Goal: Information Seeking & Learning: Compare options

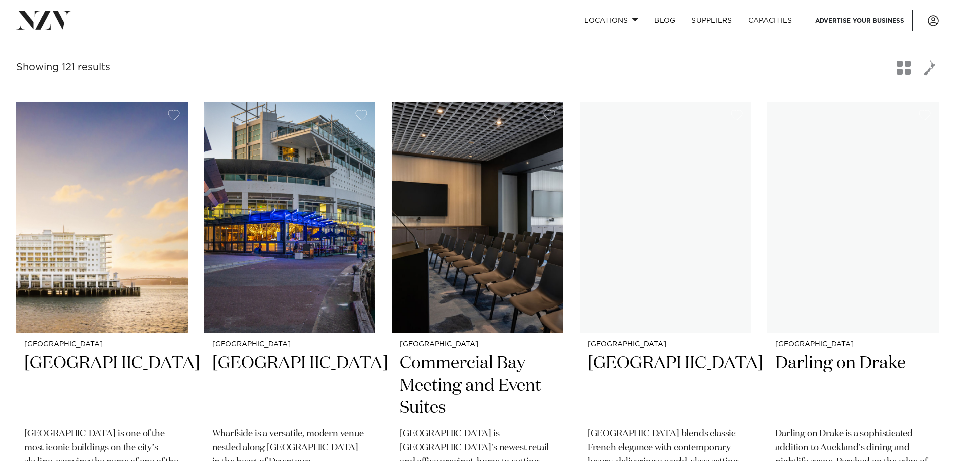
scroll to position [200, 0]
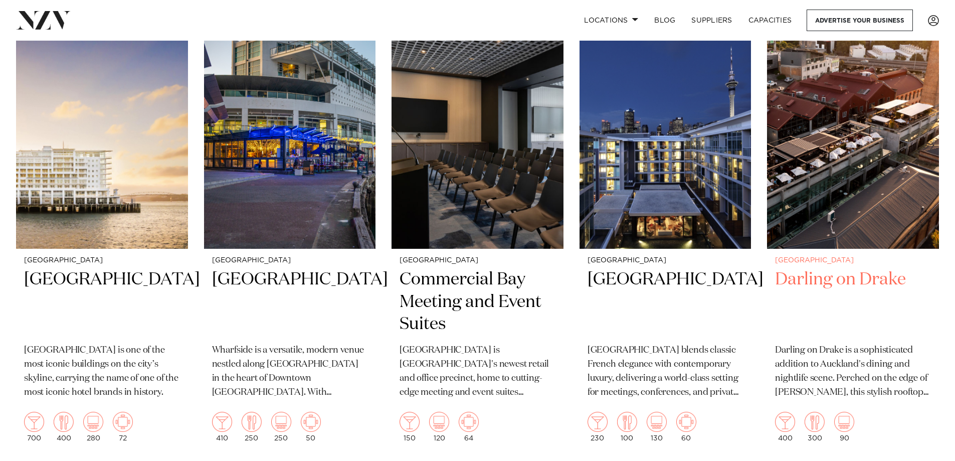
click at [819, 283] on h2 "Darling on Drake" at bounding box center [853, 302] width 156 height 68
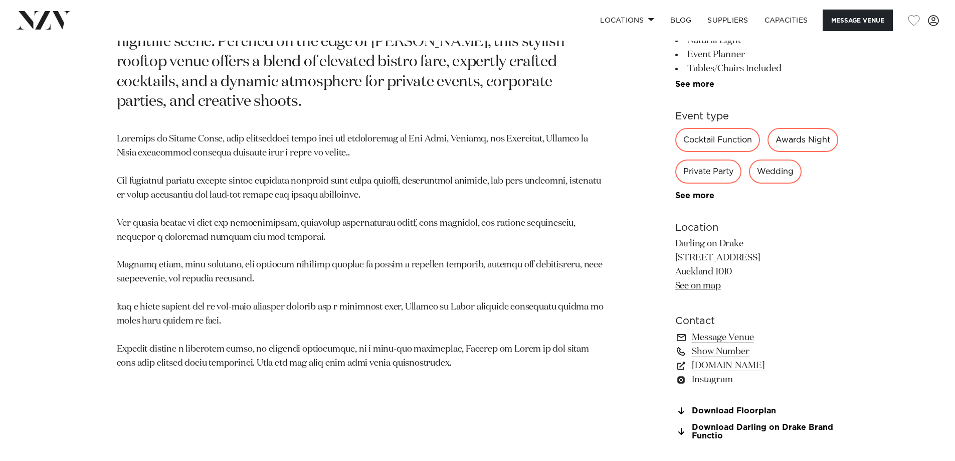
scroll to position [601, 0]
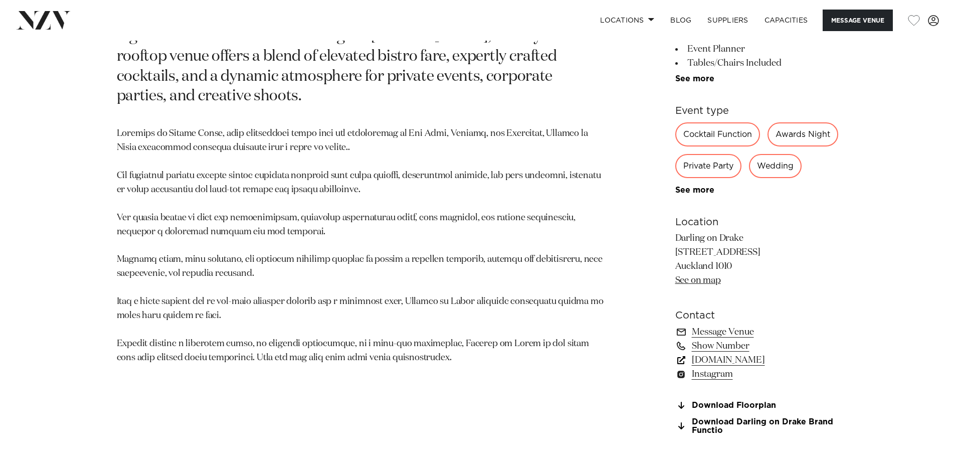
click at [749, 367] on link "www.darlingondrake.com" at bounding box center [756, 360] width 163 height 14
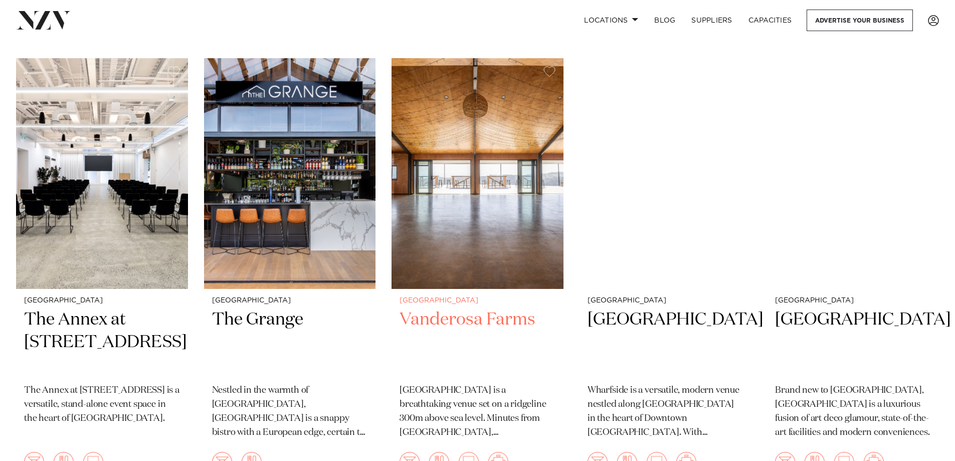
scroll to position [1303, 0]
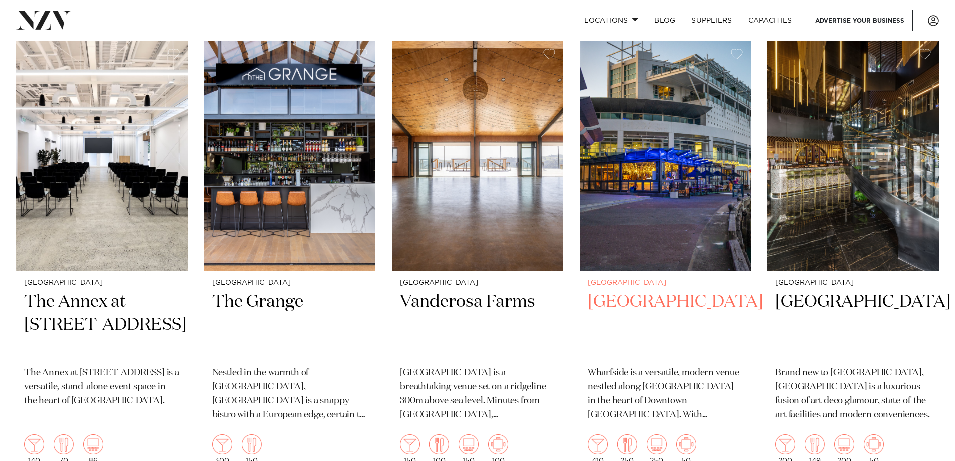
drag, startPoint x: 625, startPoint y: 276, endPoint x: 622, endPoint y: 281, distance: 6.3
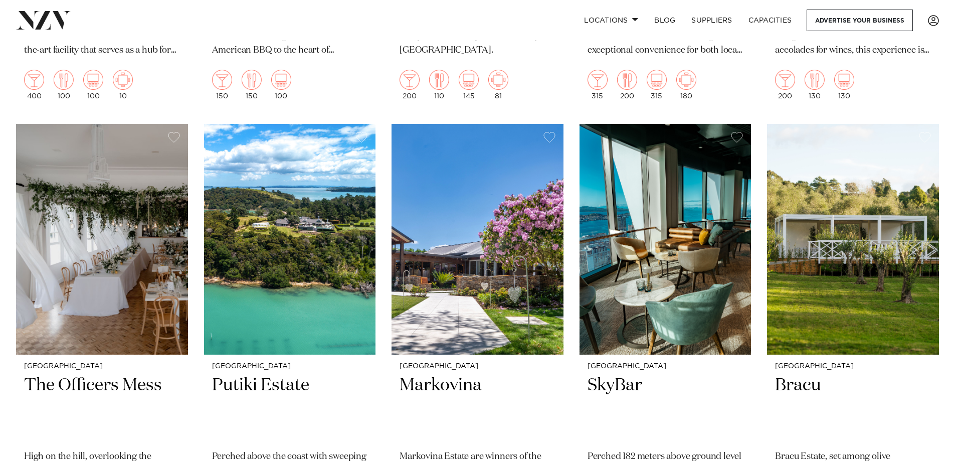
scroll to position [6616, 0]
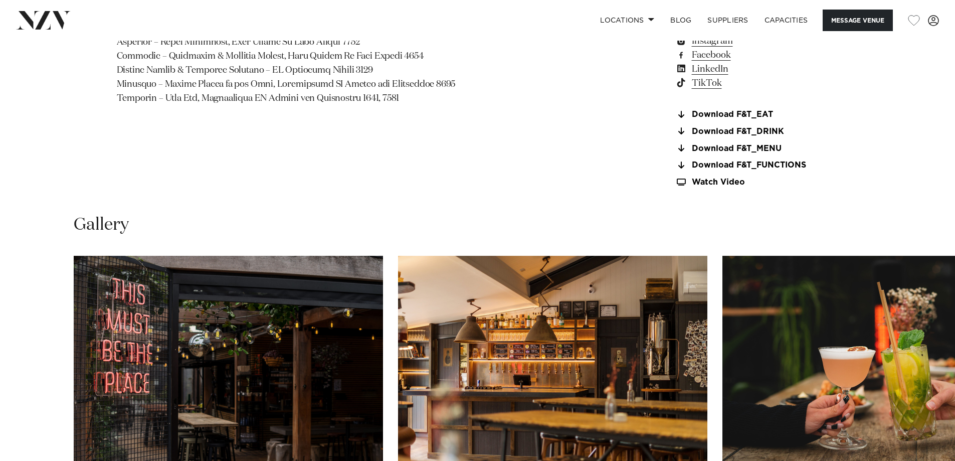
scroll to position [952, 0]
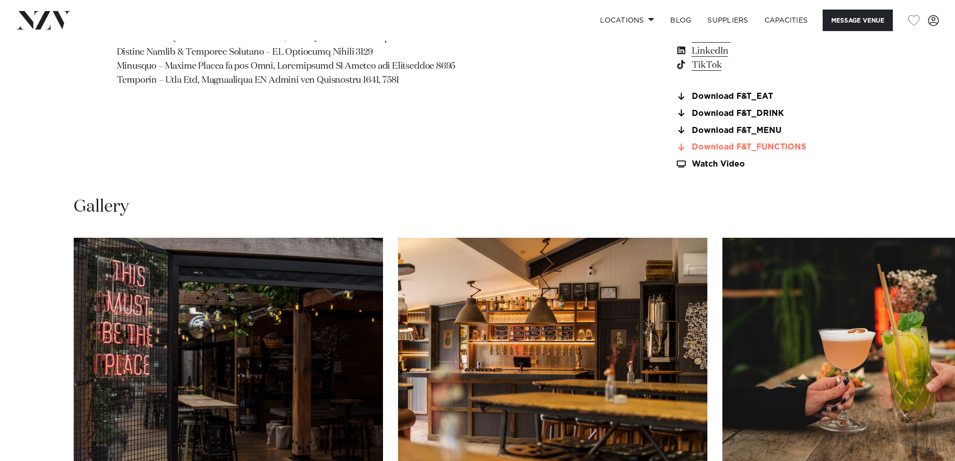
click at [718, 149] on link "Download F&T_FUNCTIONS" at bounding box center [756, 147] width 163 height 9
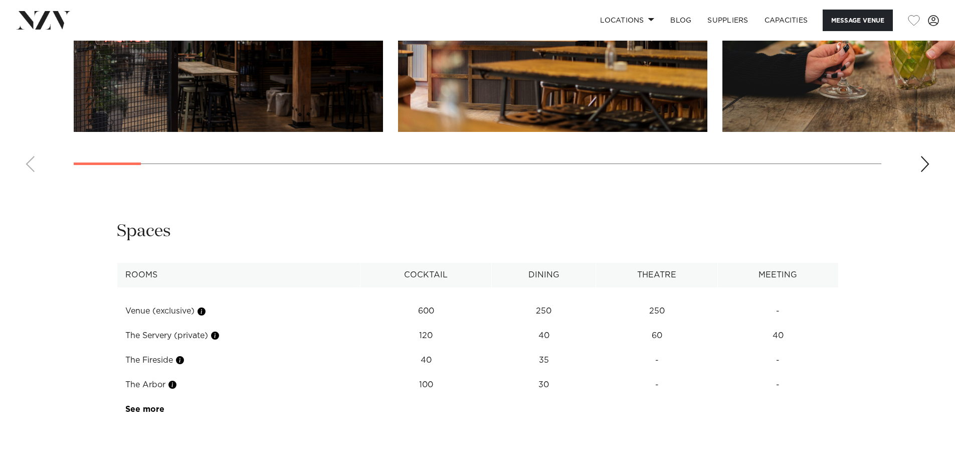
scroll to position [1303, 0]
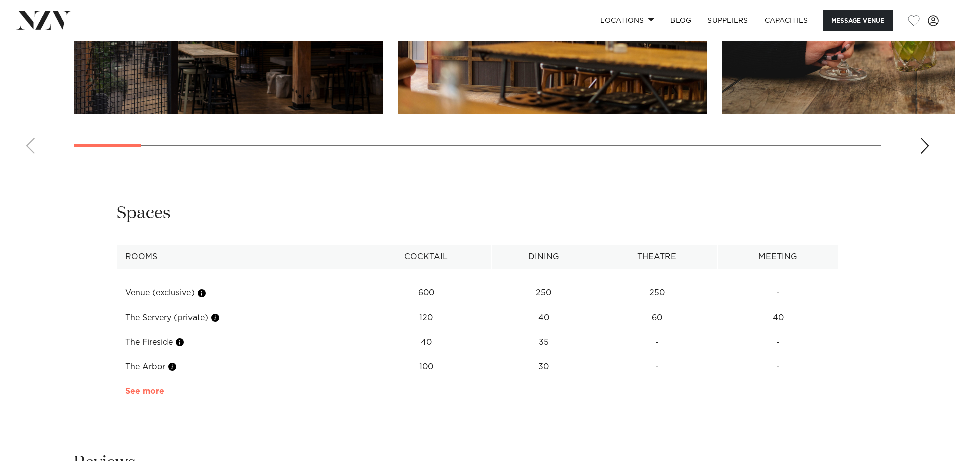
click at [151, 391] on link "See more" at bounding box center [164, 391] width 78 height 8
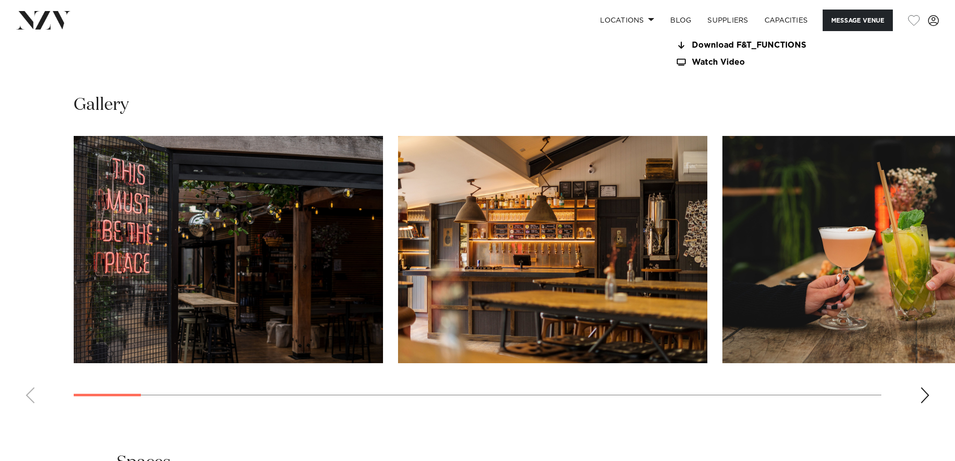
scroll to position [1052, 0]
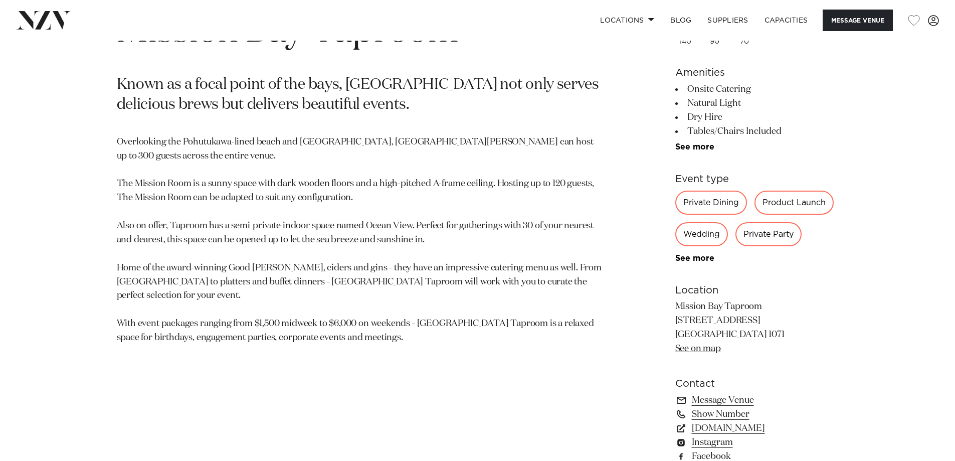
scroll to position [551, 0]
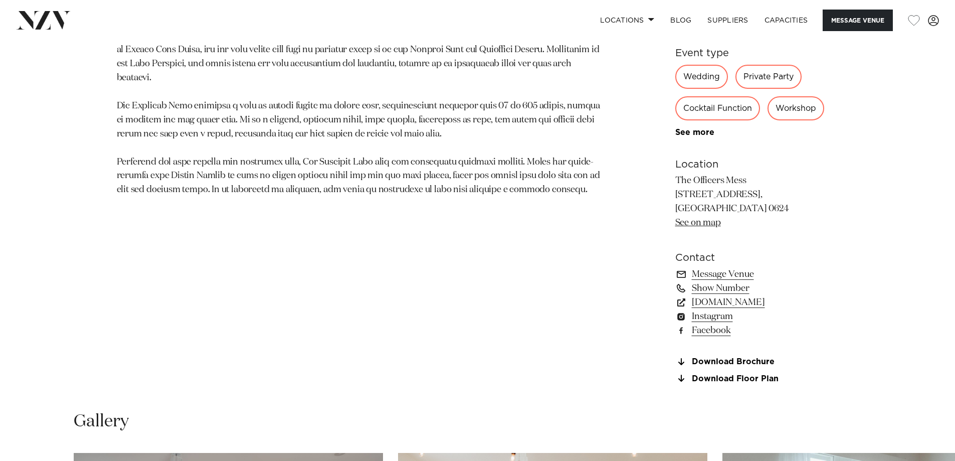
scroll to position [601, 0]
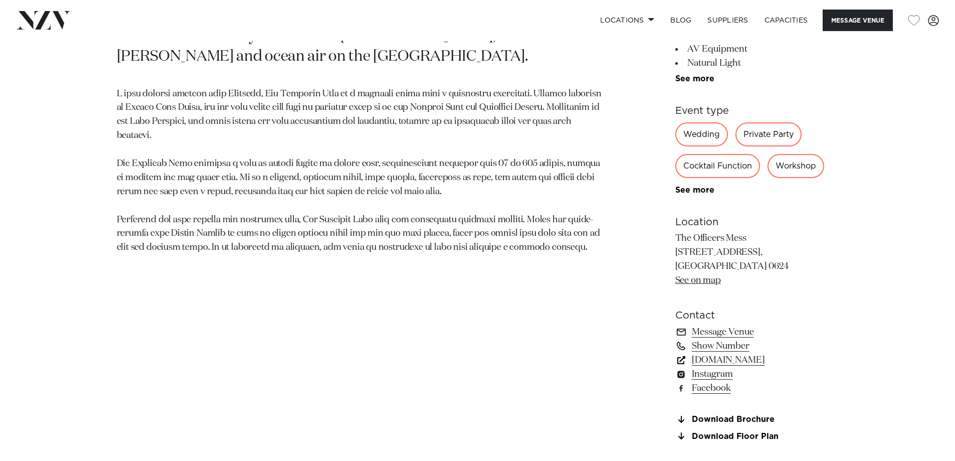
click at [781, 361] on link "[DOMAIN_NAME]" at bounding box center [756, 360] width 163 height 14
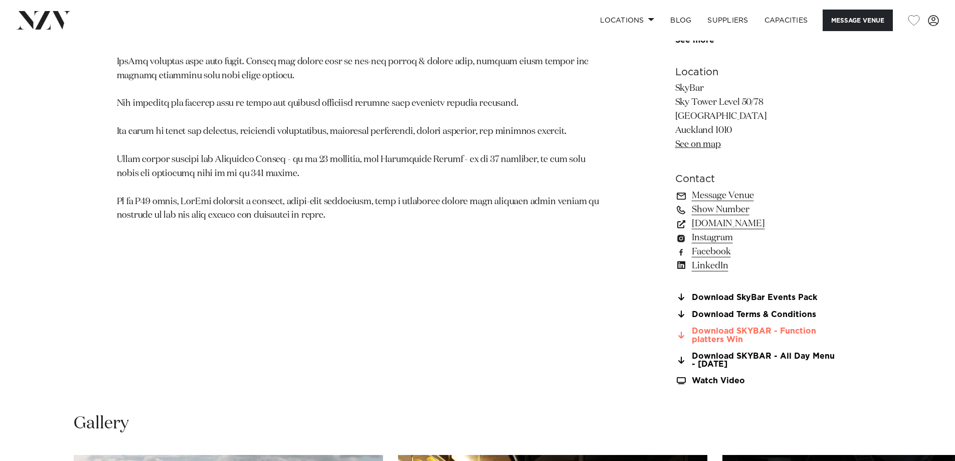
scroll to position [752, 0]
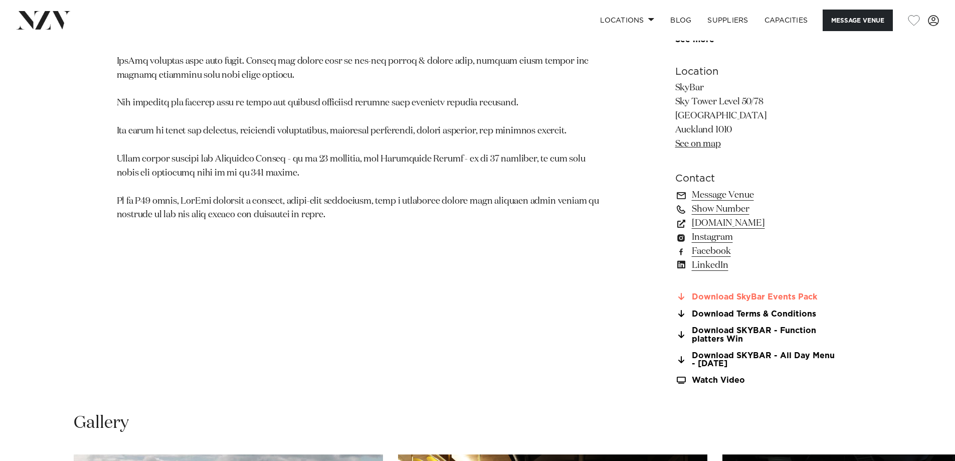
click at [728, 292] on link "Download SkyBar Events Pack" at bounding box center [756, 296] width 163 height 9
